Goal: Task Accomplishment & Management: Manage account settings

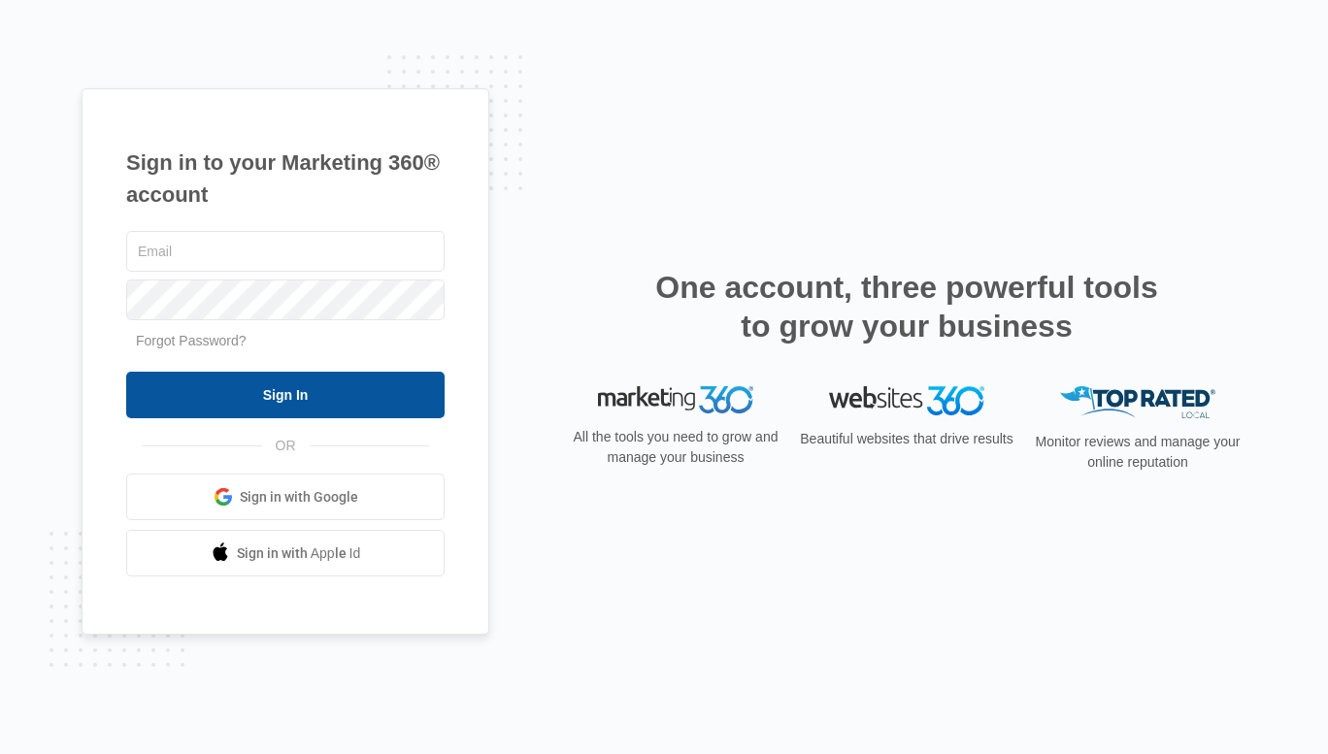
type input "[EMAIL_ADDRESS][DOMAIN_NAME]"
click at [332, 391] on input "Sign In" at bounding box center [285, 395] width 318 height 47
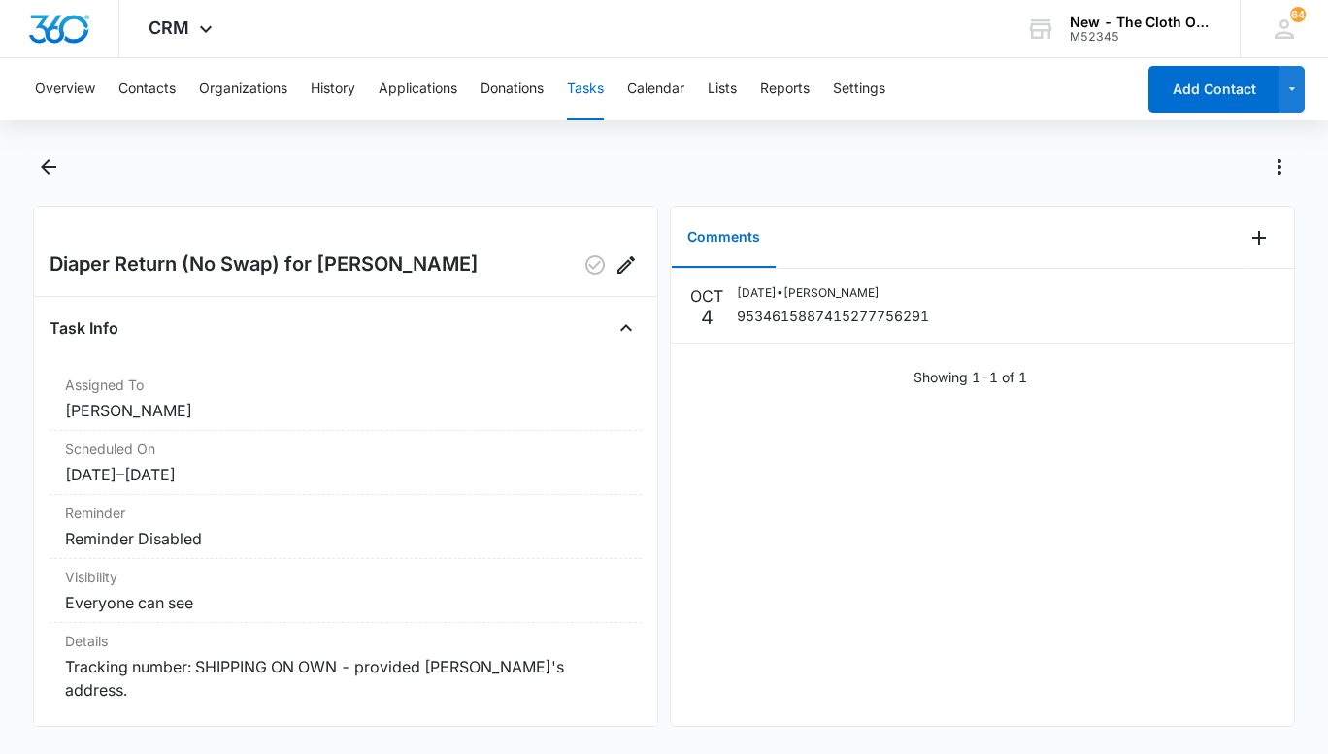
click at [588, 95] on button "Tasks" at bounding box center [585, 89] width 37 height 62
